Goal: Task Accomplishment & Management: Use online tool/utility

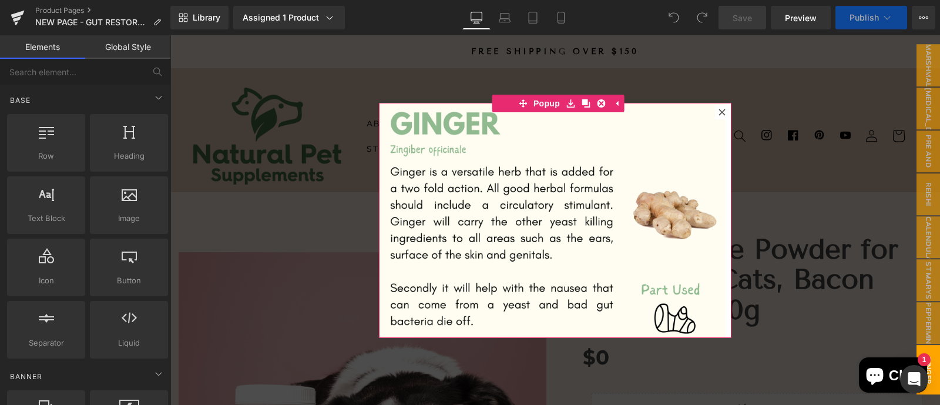
click at [718, 113] on icon at bounding box center [721, 112] width 7 height 7
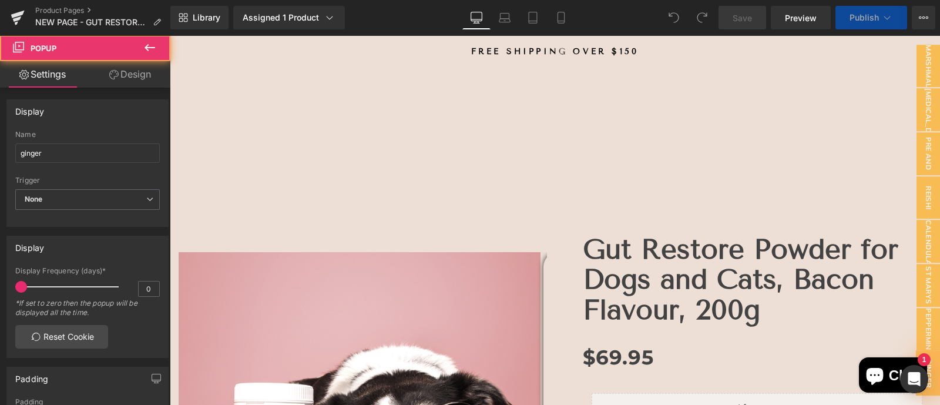
scroll to position [1253, 0]
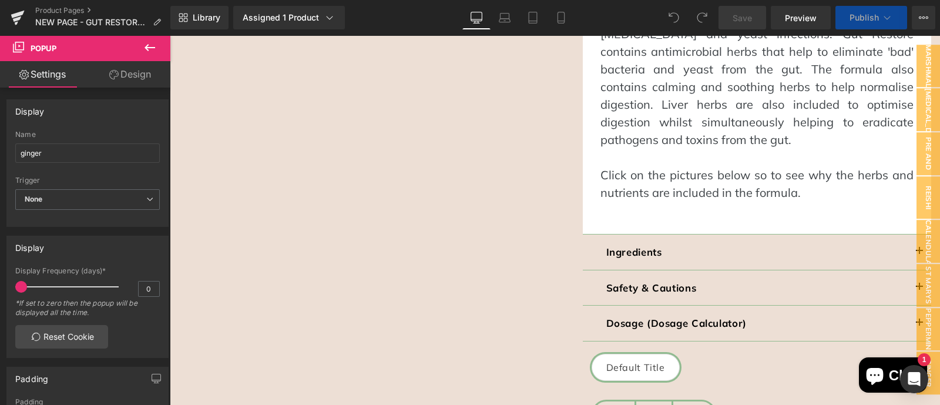
click at [683, 317] on strong "Dosage (Dosage Calculator)" at bounding box center [676, 323] width 140 height 12
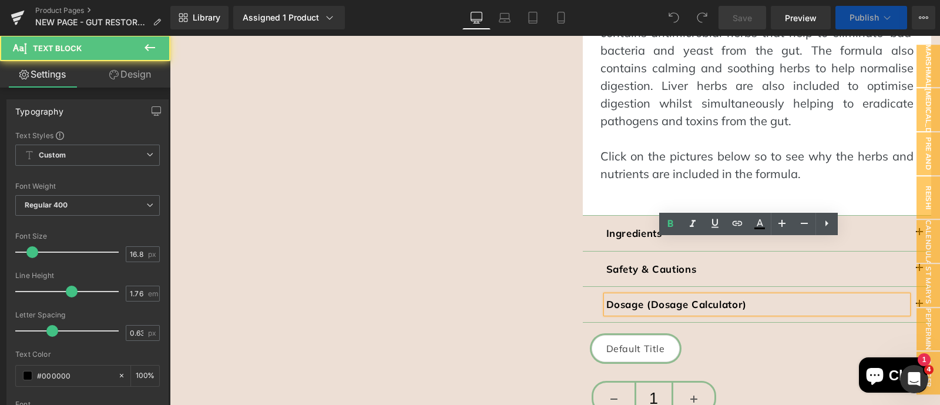
scroll to position [0, 0]
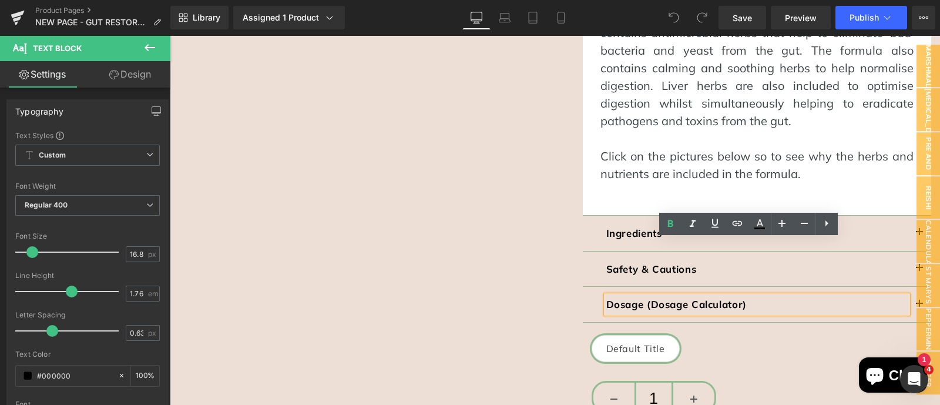
click at [872, 295] on p "Dosage (Dosage Calculator)" at bounding box center [757, 304] width 302 height 18
click at [908, 287] on button "button" at bounding box center [919, 304] width 23 height 35
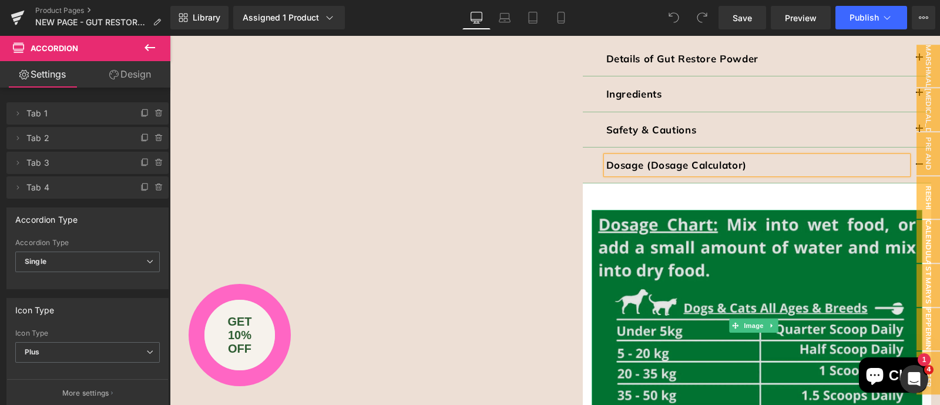
scroll to position [806, 0]
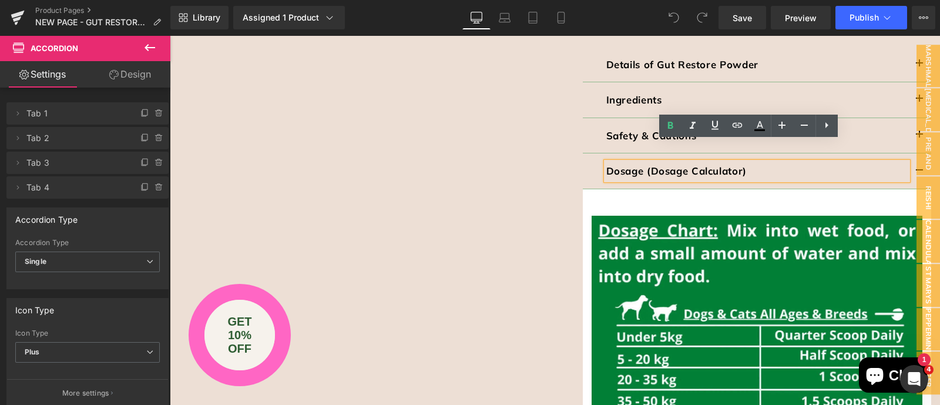
drag, startPoint x: 690, startPoint y: 158, endPoint x: 719, endPoint y: 158, distance: 29.4
click at [690, 162] on p "Dosage (Dosage Calculator)" at bounding box center [757, 171] width 302 height 18
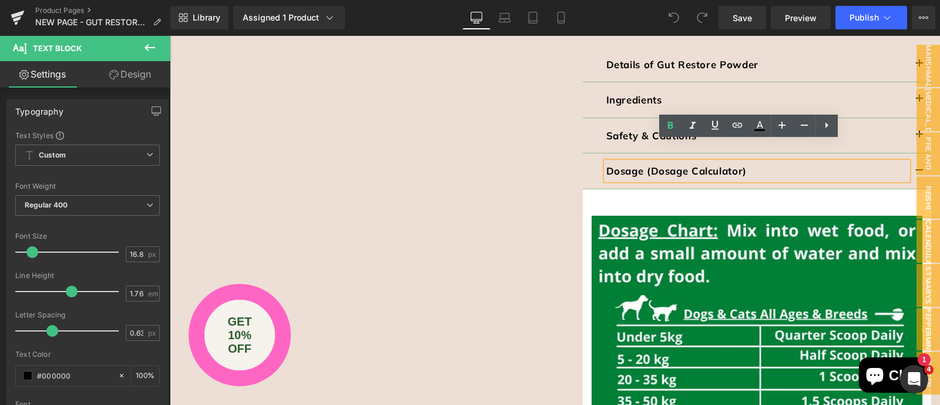
click at [908, 153] on button "button" at bounding box center [919, 170] width 23 height 35
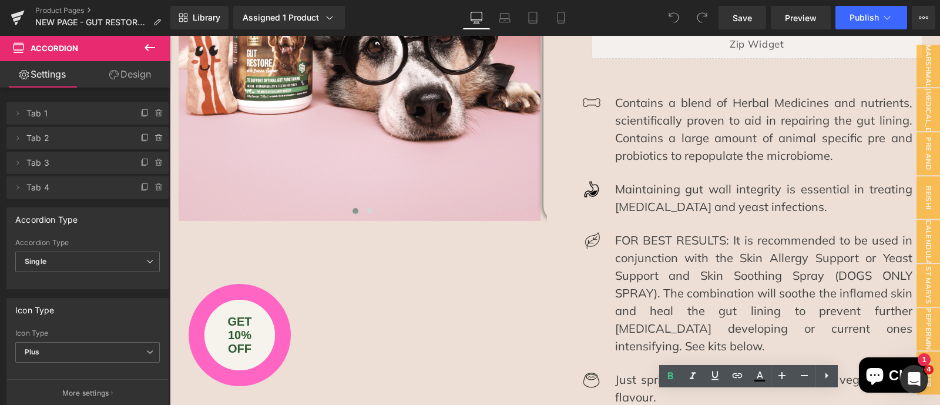
scroll to position [391, 0]
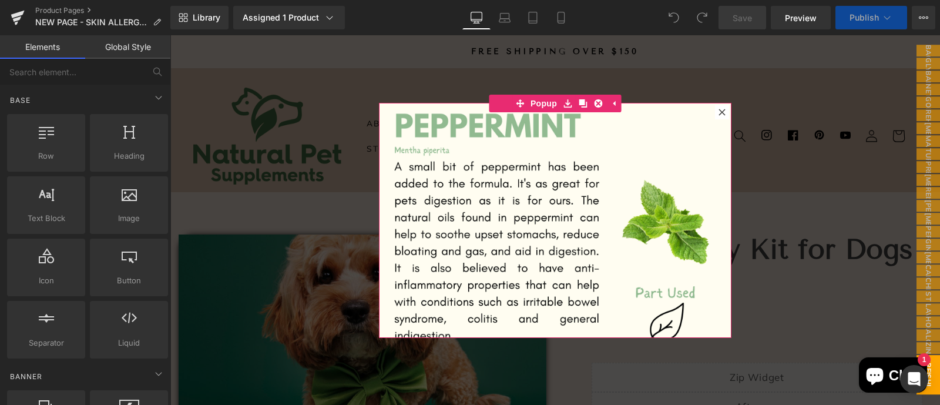
click at [718, 113] on icon at bounding box center [721, 112] width 7 height 7
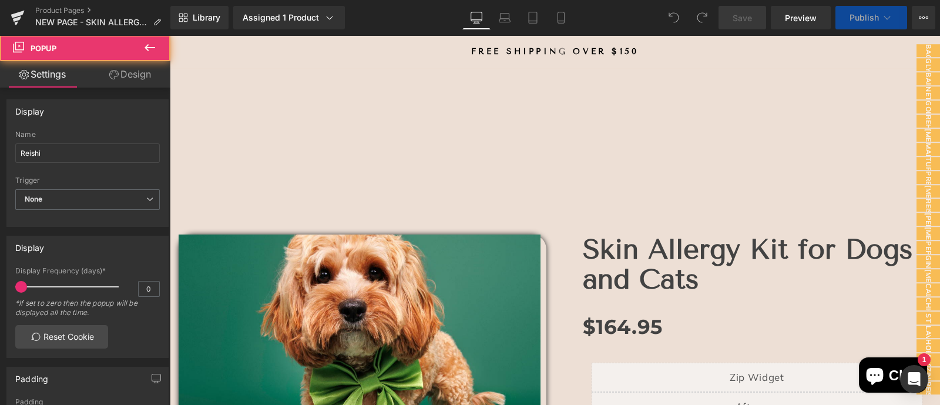
scroll to position [1566, 0]
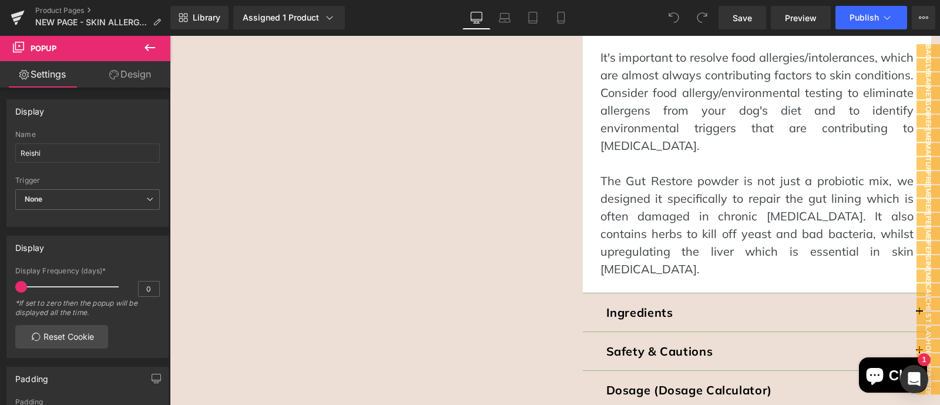
click at [916, 282] on div "Bacon Flavour Glycerine Baical Skullcap nettle leaf goldenrod rehmannia [MEDICA…" at bounding box center [927, 220] width 23 height 351
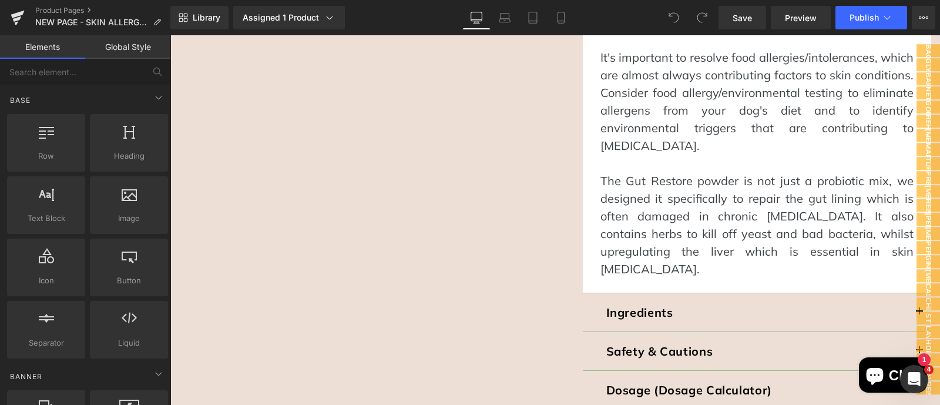
scroll to position [0, 0]
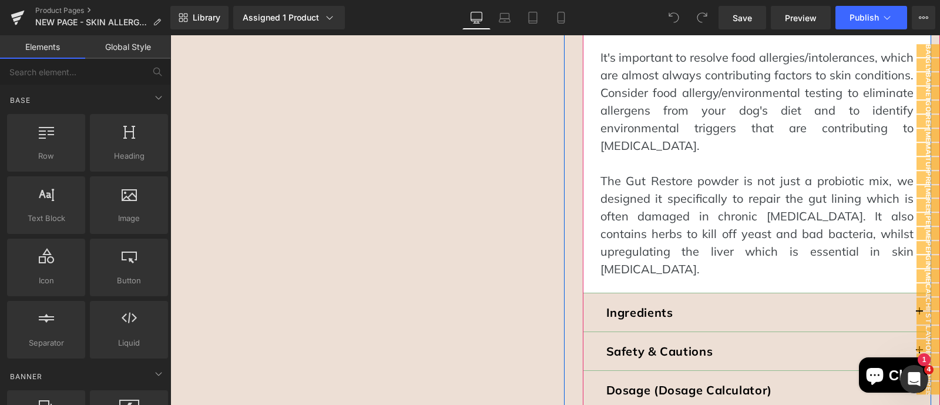
click at [908, 371] on button "button" at bounding box center [919, 390] width 23 height 38
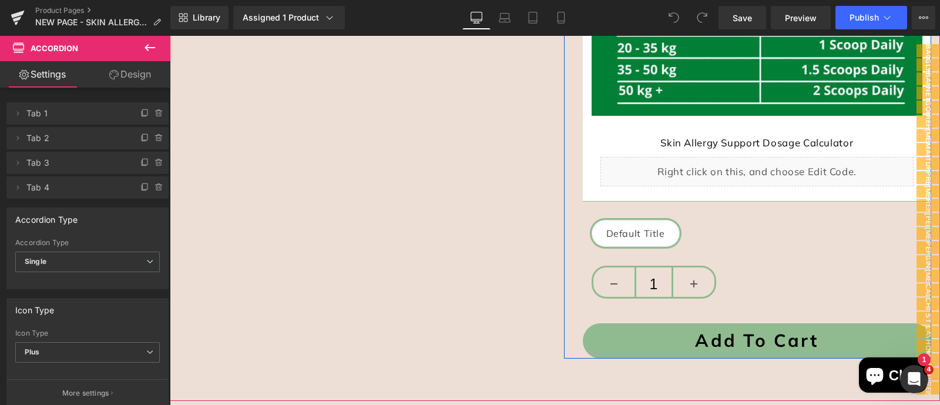
scroll to position [1462, 0]
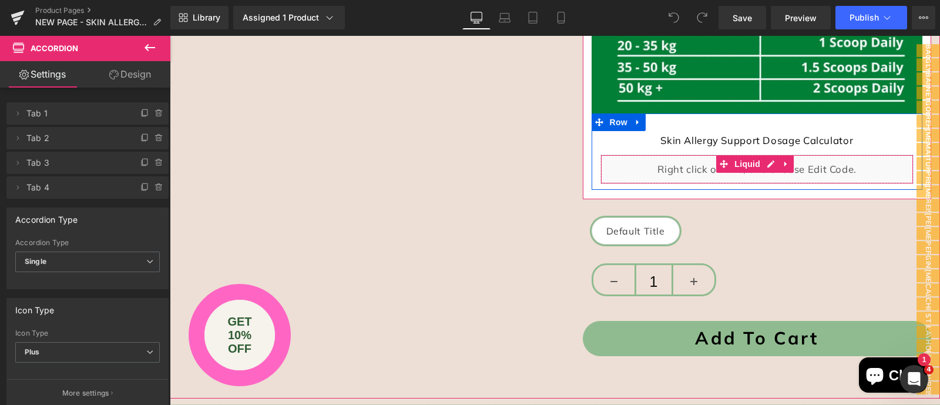
click at [674, 154] on div "Liquid" at bounding box center [757, 168] width 314 height 29
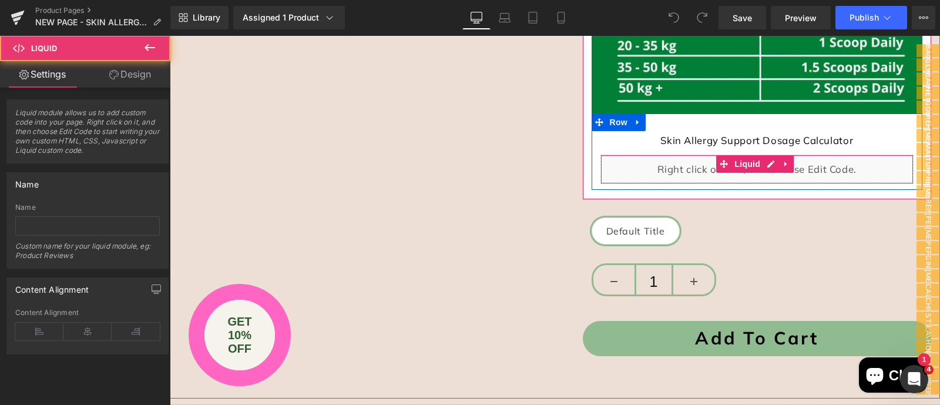
click at [674, 154] on div "Liquid" at bounding box center [757, 168] width 314 height 29
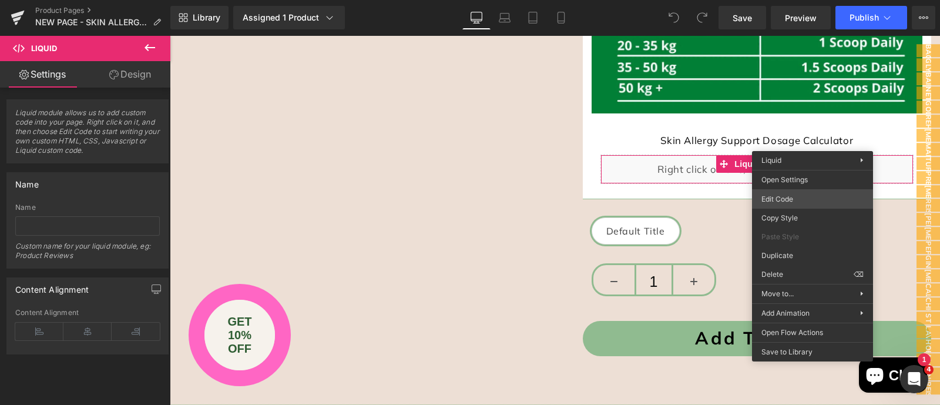
click at [794, 198] on body "You are previewing how the will restyle your page. You can not edit Elements in…" at bounding box center [470, 202] width 940 height 405
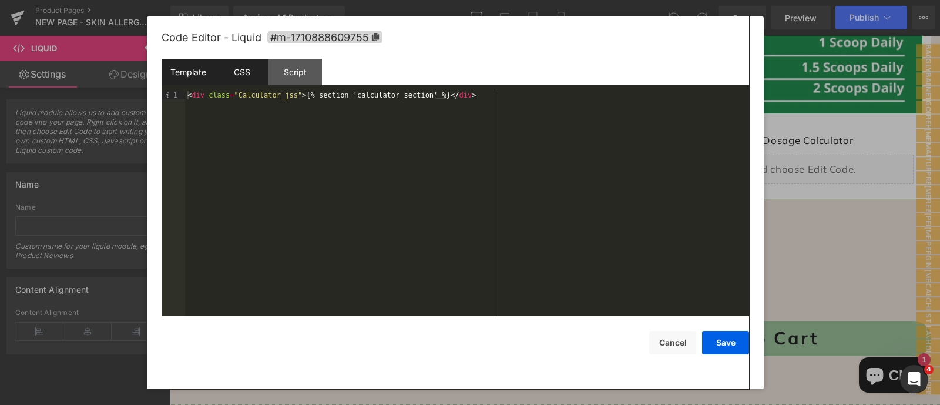
click at [237, 76] on div "CSS" at bounding box center [241, 72] width 53 height 26
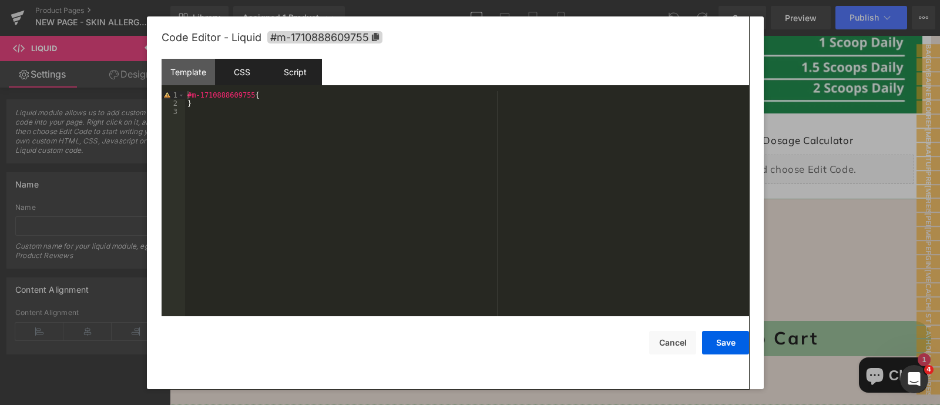
click at [294, 72] on div "Script" at bounding box center [294, 72] width 53 height 26
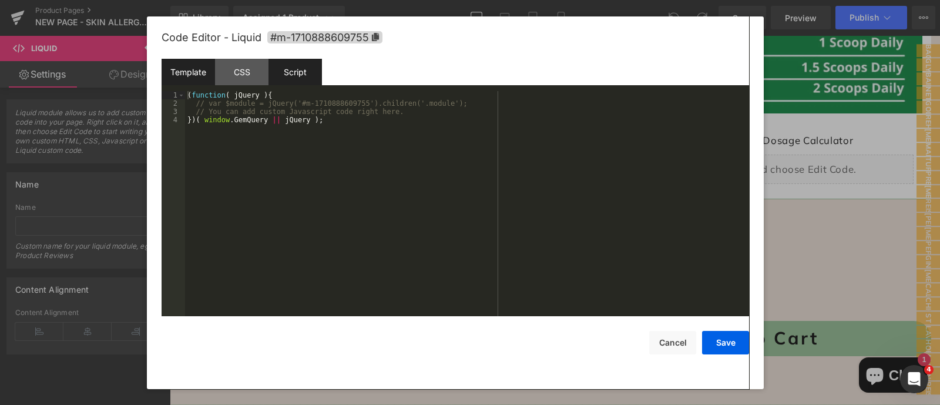
click at [190, 80] on div "Template" at bounding box center [188, 72] width 53 height 26
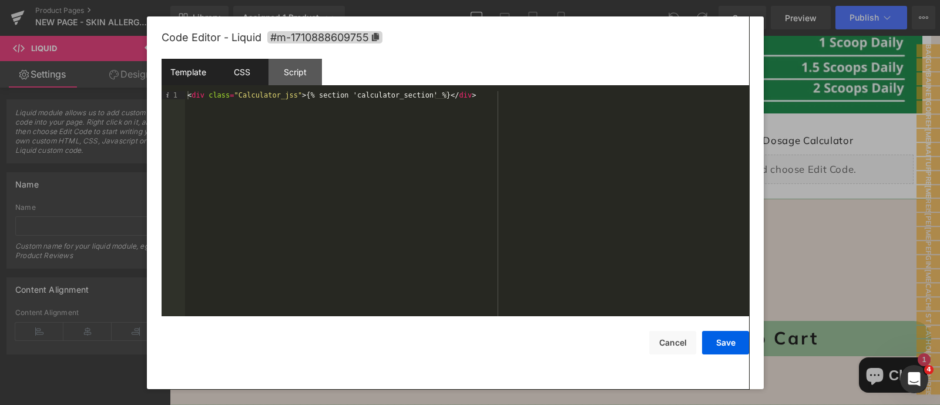
click at [233, 68] on div "CSS" at bounding box center [241, 72] width 53 height 26
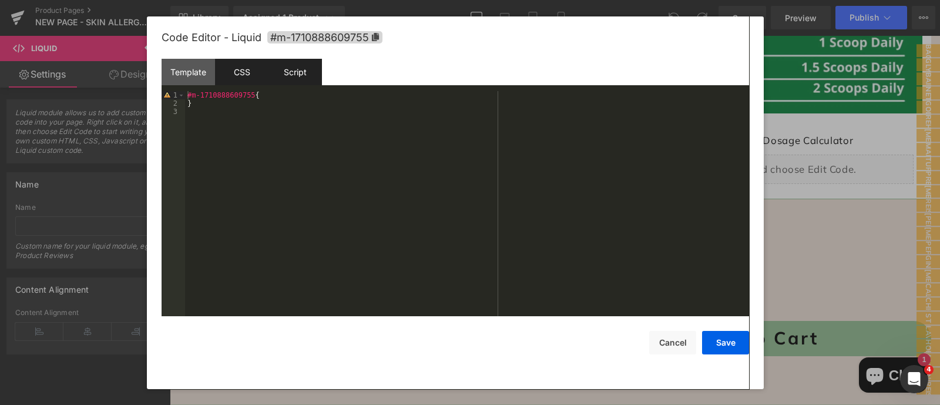
click at [289, 70] on div "Script" at bounding box center [294, 72] width 53 height 26
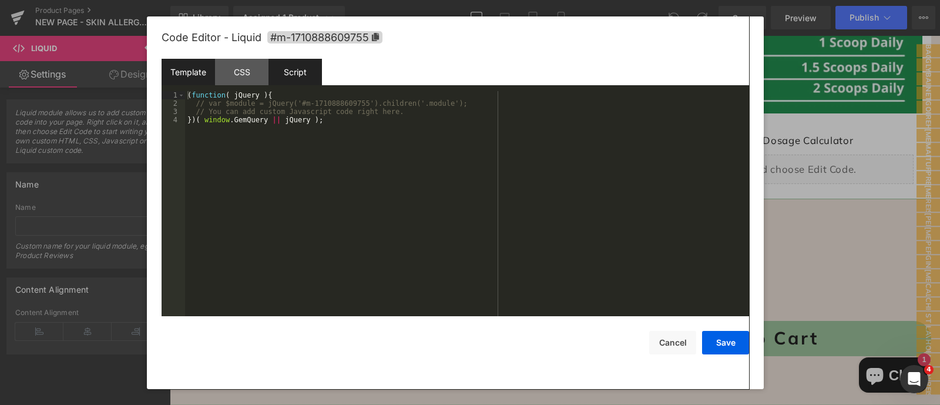
click at [185, 75] on div "Template" at bounding box center [188, 72] width 53 height 26
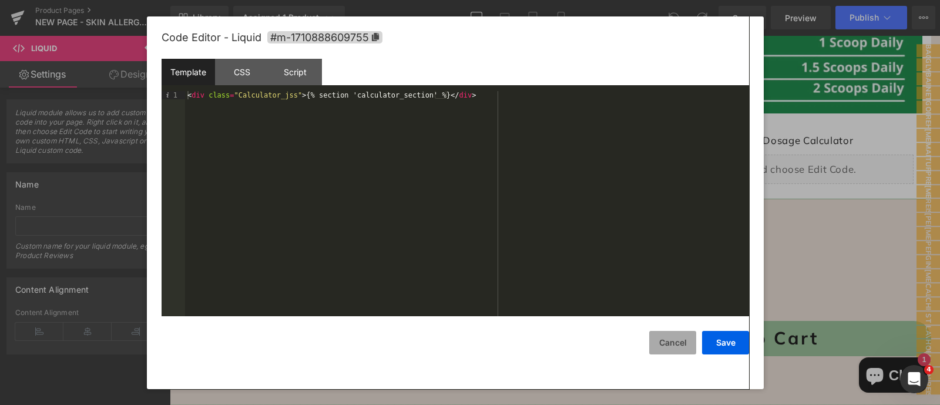
click at [675, 343] on button "Cancel" at bounding box center [672, 342] width 47 height 23
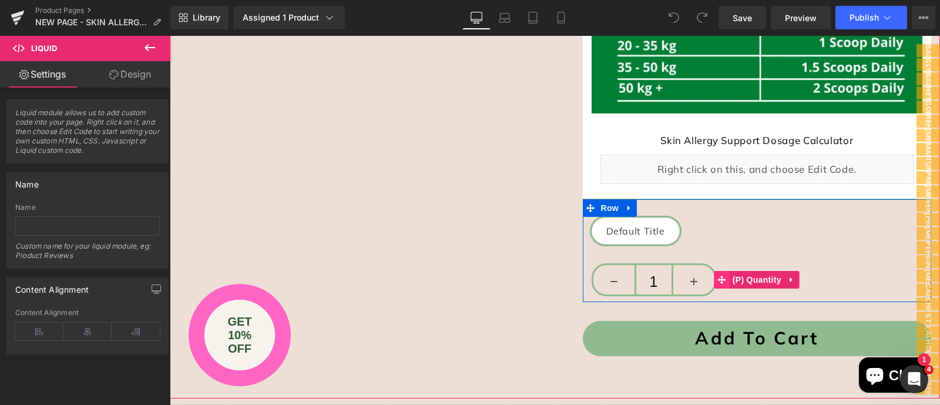
scroll to position [1364, 0]
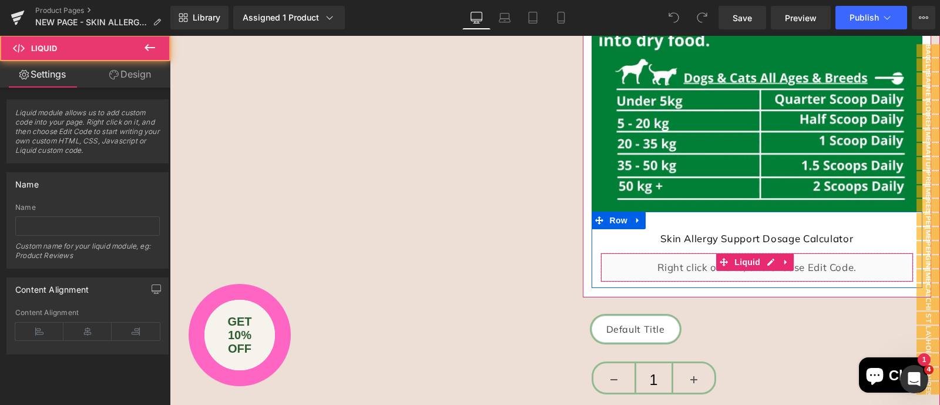
click at [700, 253] on div "Liquid" at bounding box center [757, 267] width 314 height 29
